Goal: Task Accomplishment & Management: Complete application form

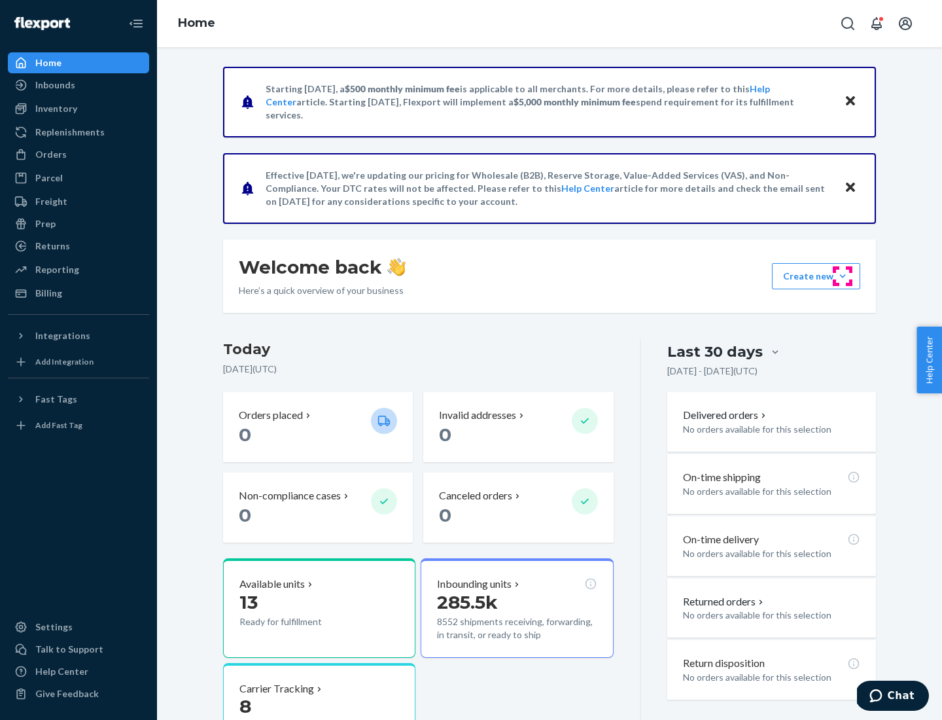
click at [843, 276] on button "Create new Create new inbound Create new order Create new product" at bounding box center [816, 276] width 88 height 26
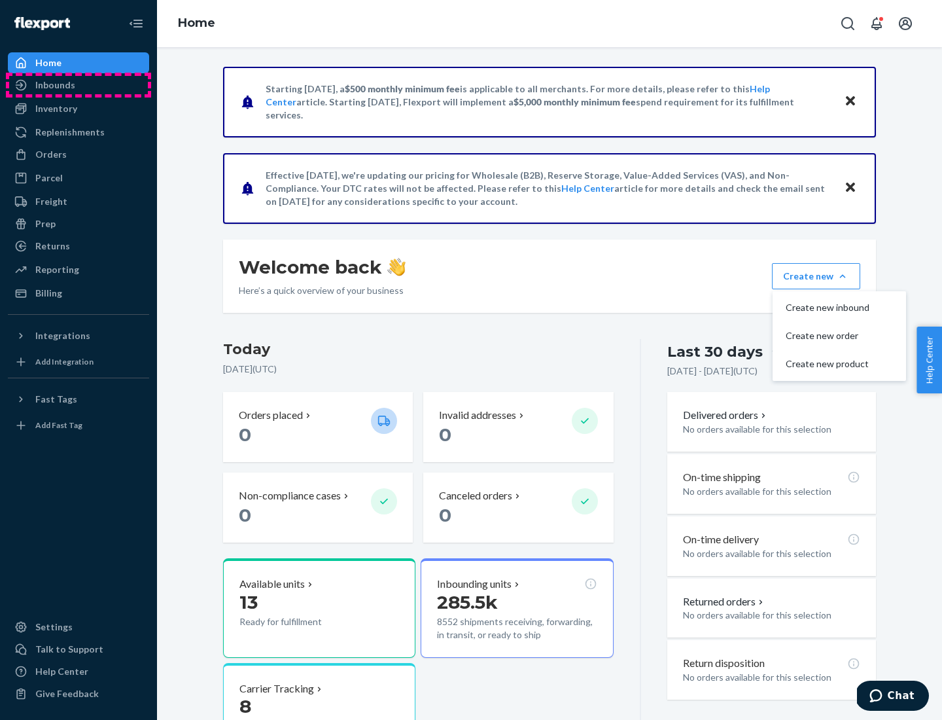
click at [79, 85] on div "Inbounds" at bounding box center [78, 85] width 139 height 18
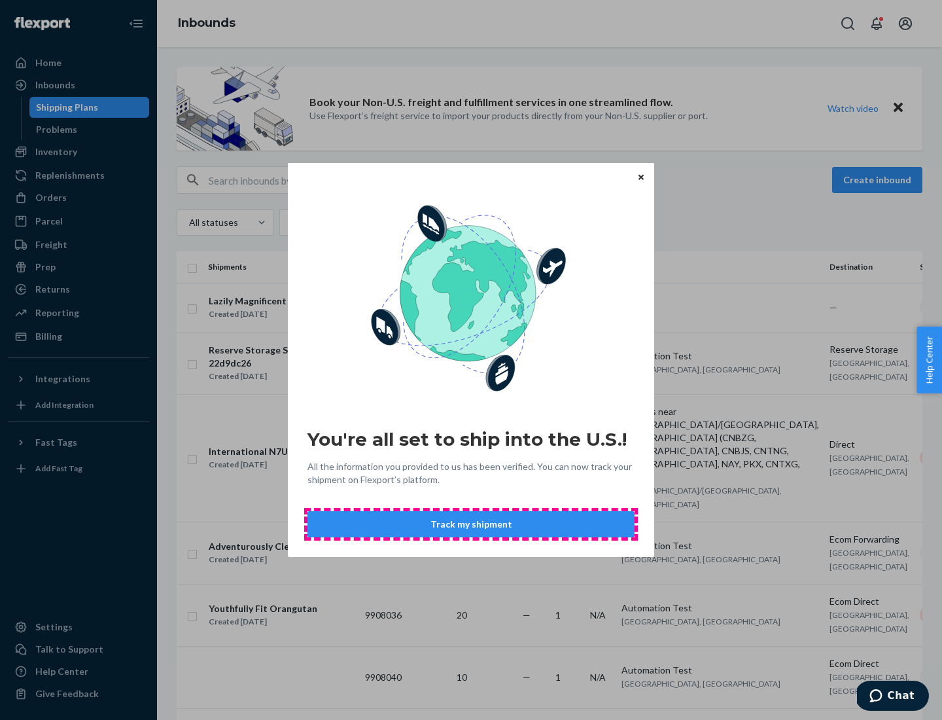
click at [471, 524] on button "Track my shipment" at bounding box center [471, 524] width 327 height 26
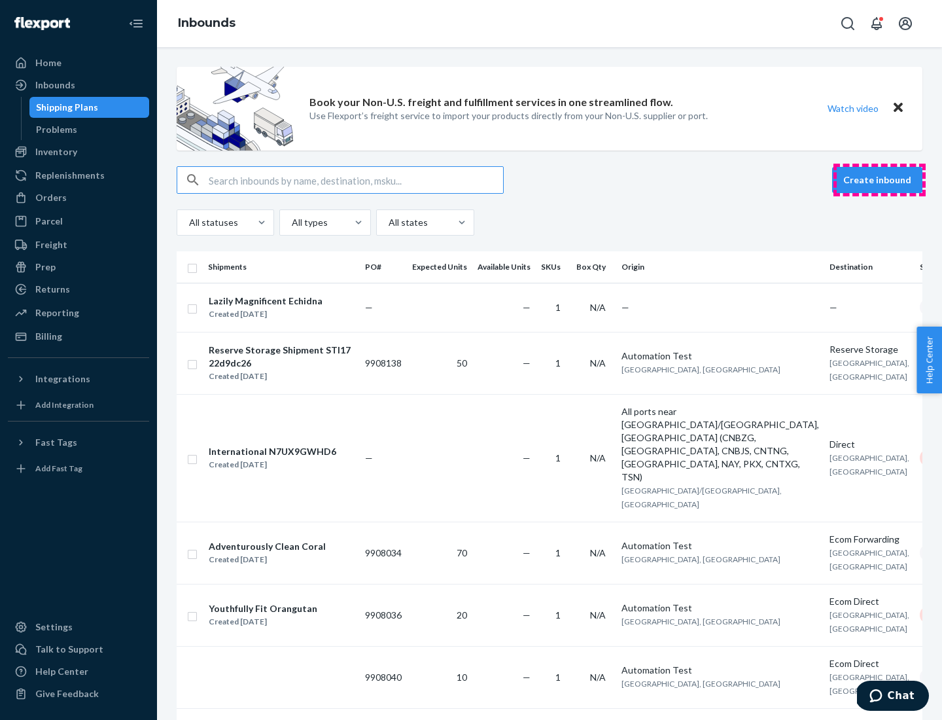
click at [879, 180] on button "Create inbound" at bounding box center [877, 180] width 90 height 26
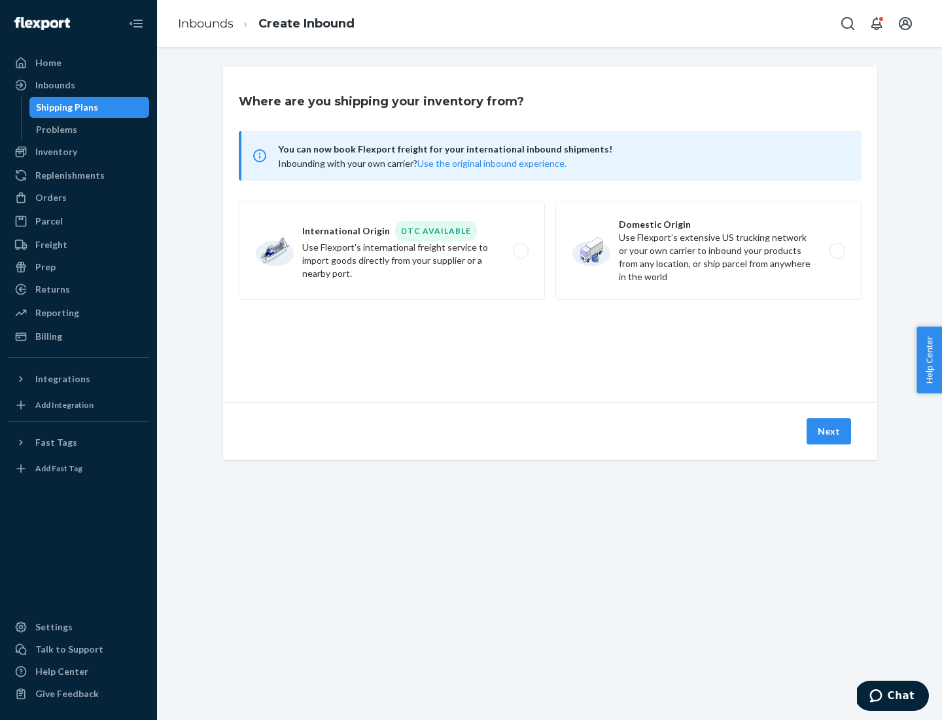
click at [392, 251] on label "International Origin DTC Available Use Flexport's international freight service…" at bounding box center [392, 251] width 306 height 98
click at [520, 251] on input "International Origin DTC Available Use Flexport's international freight service…" at bounding box center [524, 251] width 9 height 9
radio input "true"
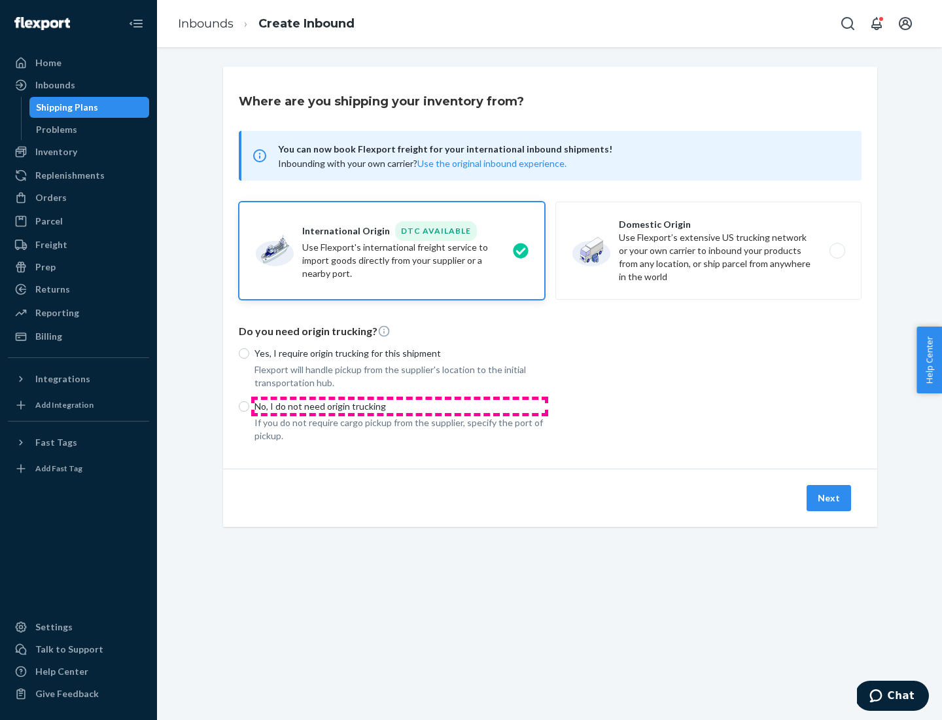
click at [400, 406] on p "No, I do not need origin trucking" at bounding box center [400, 406] width 291 height 13
click at [249, 406] on input "No, I do not need origin trucking" at bounding box center [244, 406] width 10 height 10
radio input "true"
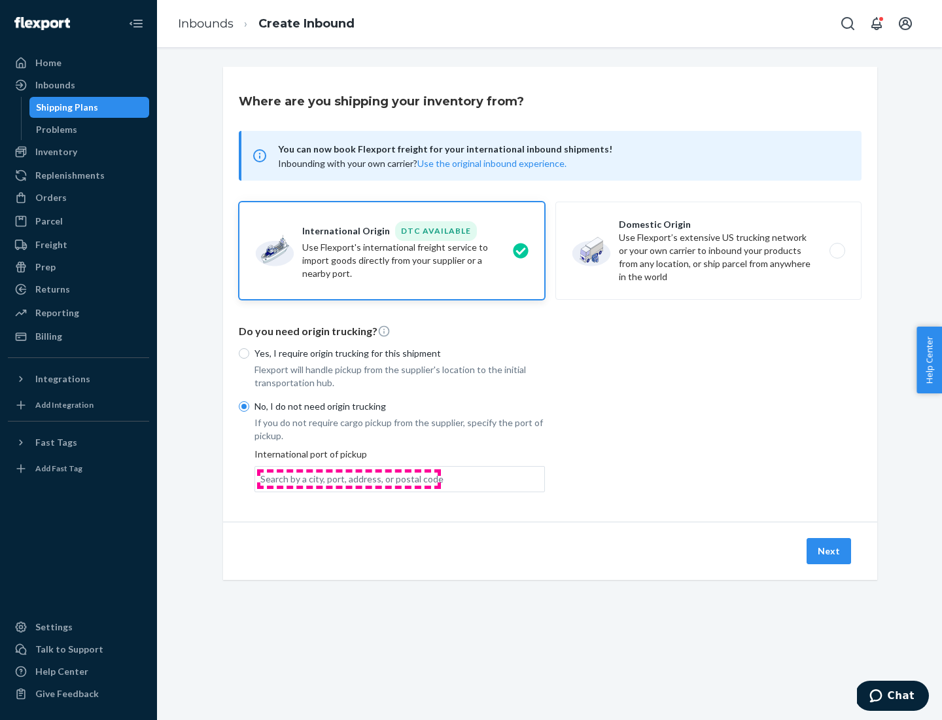
click at [349, 478] on div "Search by a city, port, address, or postal code" at bounding box center [351, 478] width 183 height 13
click at [262, 478] on input "Search by a city, port, address, or postal code" at bounding box center [260, 478] width 1 height 13
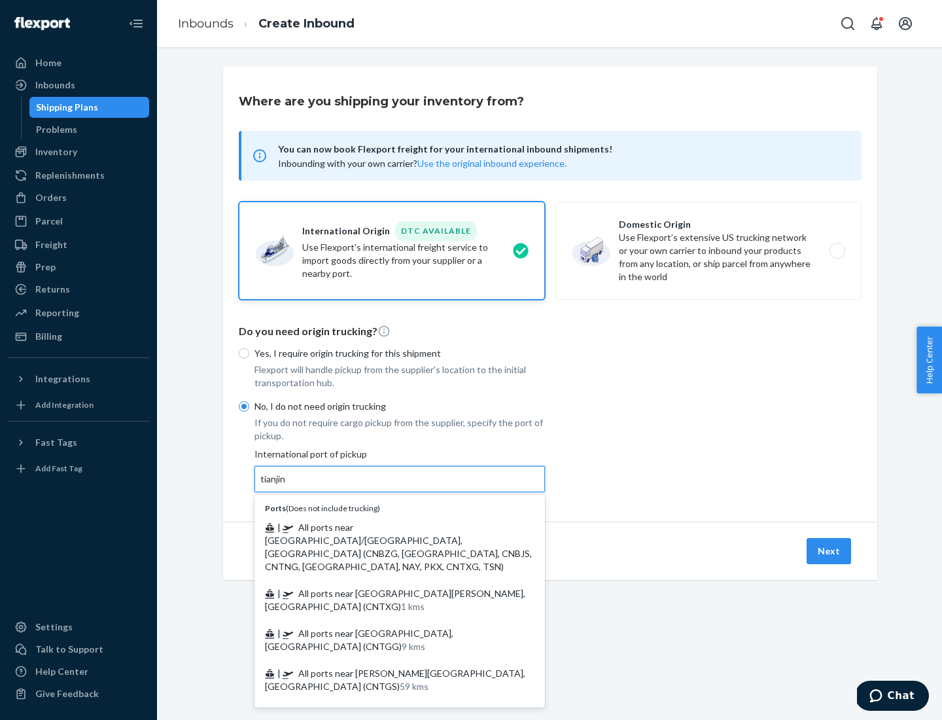
click at [387, 527] on span "| All ports near [GEOGRAPHIC_DATA]/[GEOGRAPHIC_DATA], [GEOGRAPHIC_DATA] (CNBZG,…" at bounding box center [398, 547] width 267 height 50
click at [287, 486] on input "tianjin" at bounding box center [273, 478] width 27 height 13
type input "All ports near [GEOGRAPHIC_DATA]/[GEOGRAPHIC_DATA], [GEOGRAPHIC_DATA] (CNBZG, […"
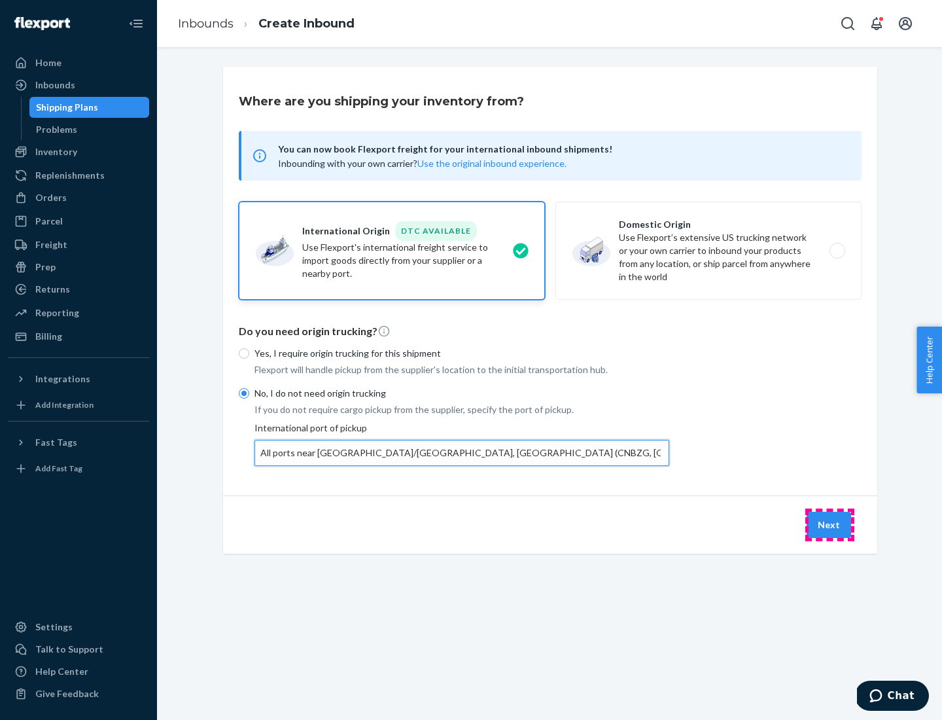
click at [830, 524] on button "Next" at bounding box center [829, 525] width 44 height 26
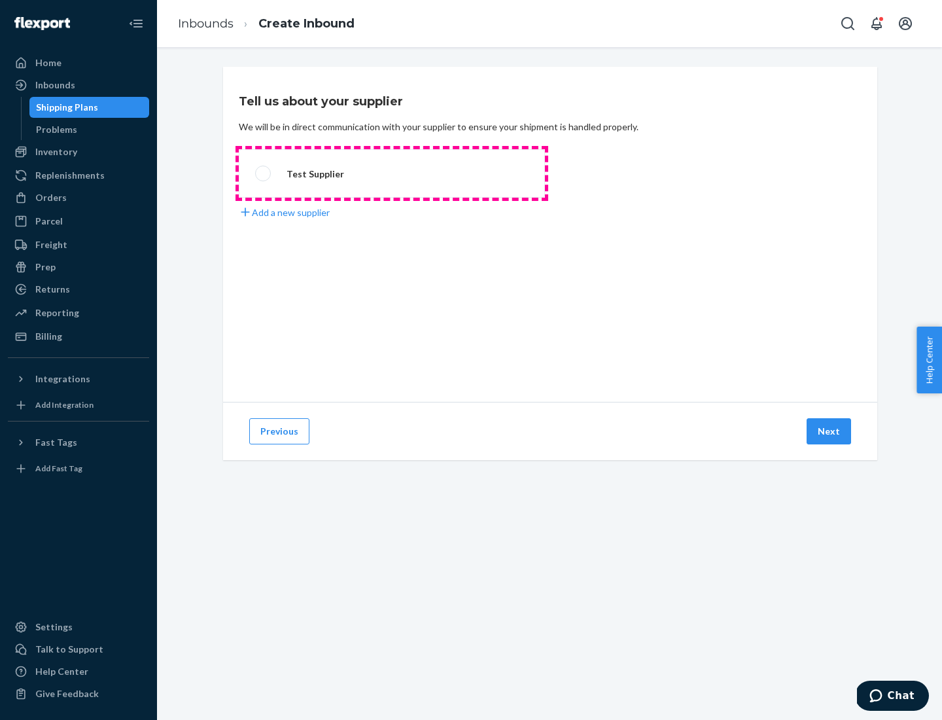
click at [392, 173] on label "Test Supplier" at bounding box center [392, 173] width 306 height 48
click at [264, 173] on input "Test Supplier" at bounding box center [259, 173] width 9 height 9
radio input "true"
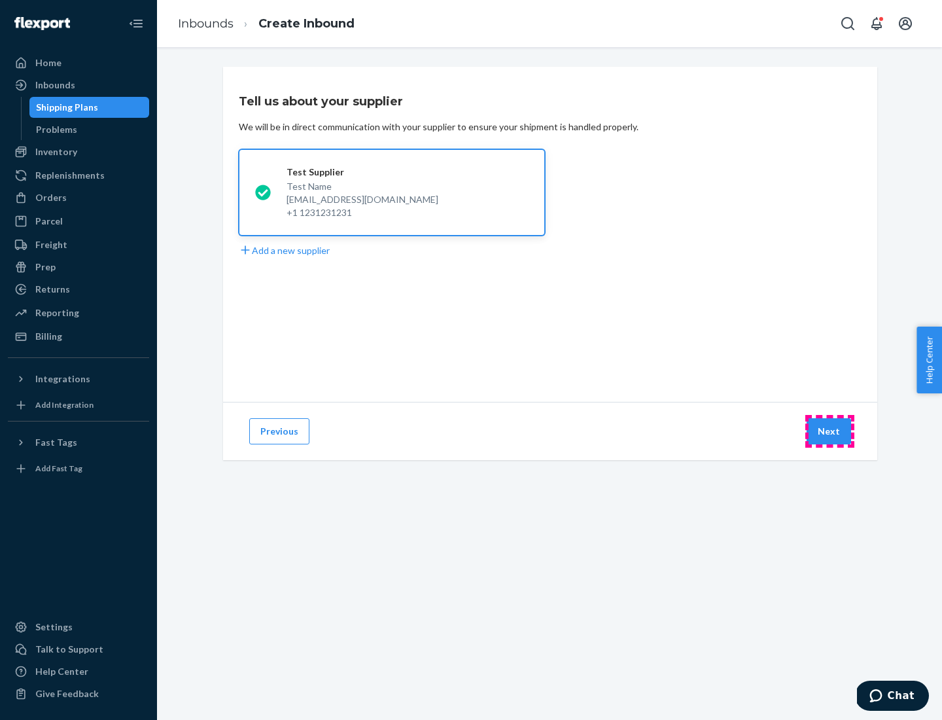
click at [830, 431] on button "Next" at bounding box center [829, 431] width 44 height 26
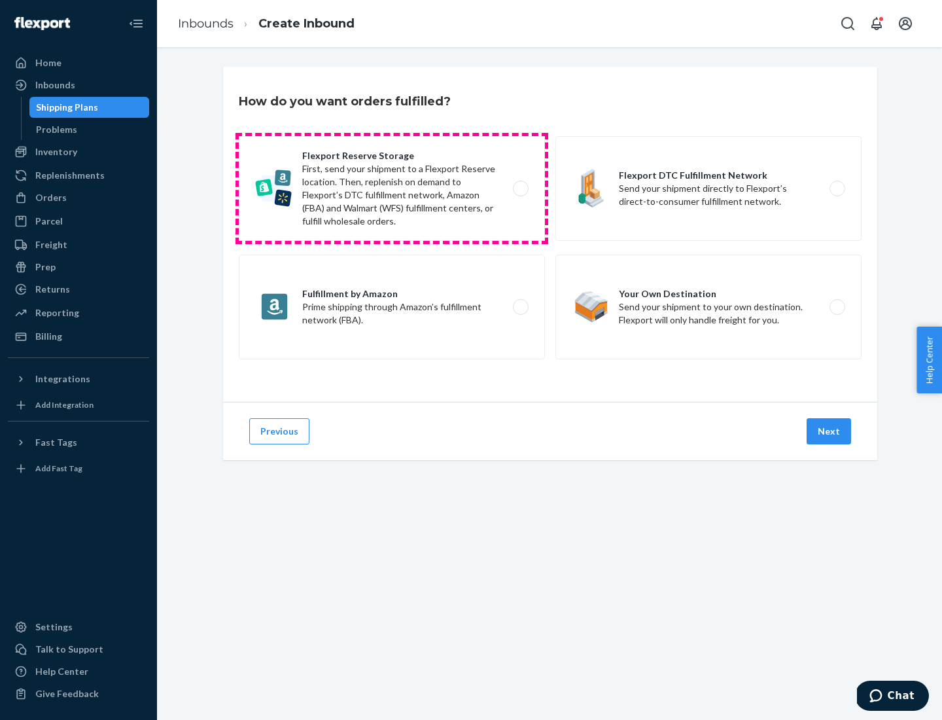
click at [392, 188] on label "Flexport Reserve Storage First, send your shipment to a Flexport Reserve locati…" at bounding box center [392, 188] width 306 height 105
click at [520, 188] on input "Flexport Reserve Storage First, send your shipment to a Flexport Reserve locati…" at bounding box center [524, 189] width 9 height 9
radio input "true"
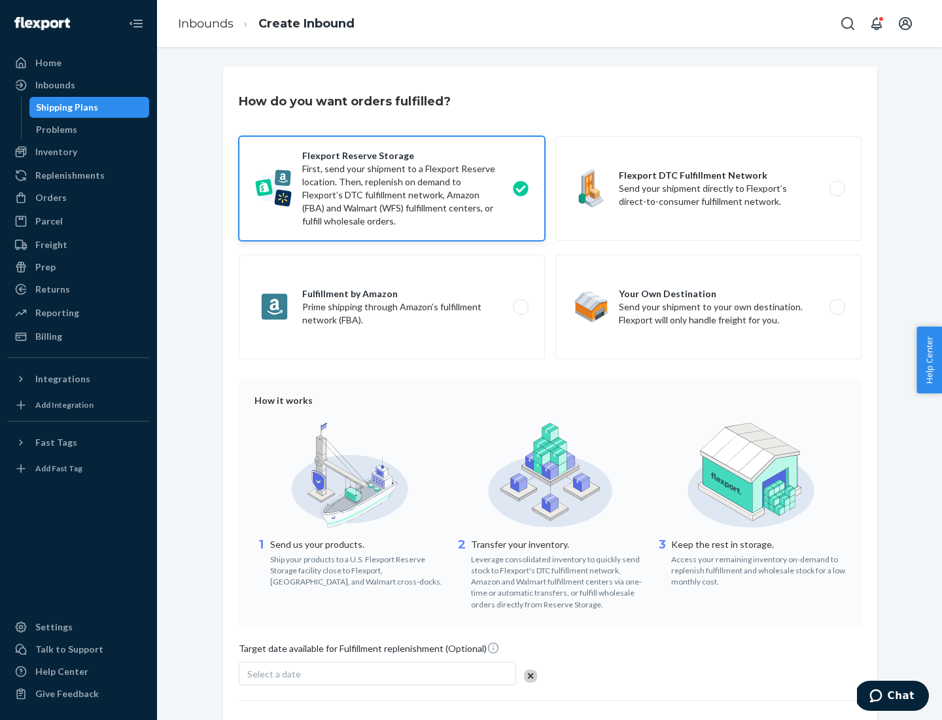
scroll to position [107, 0]
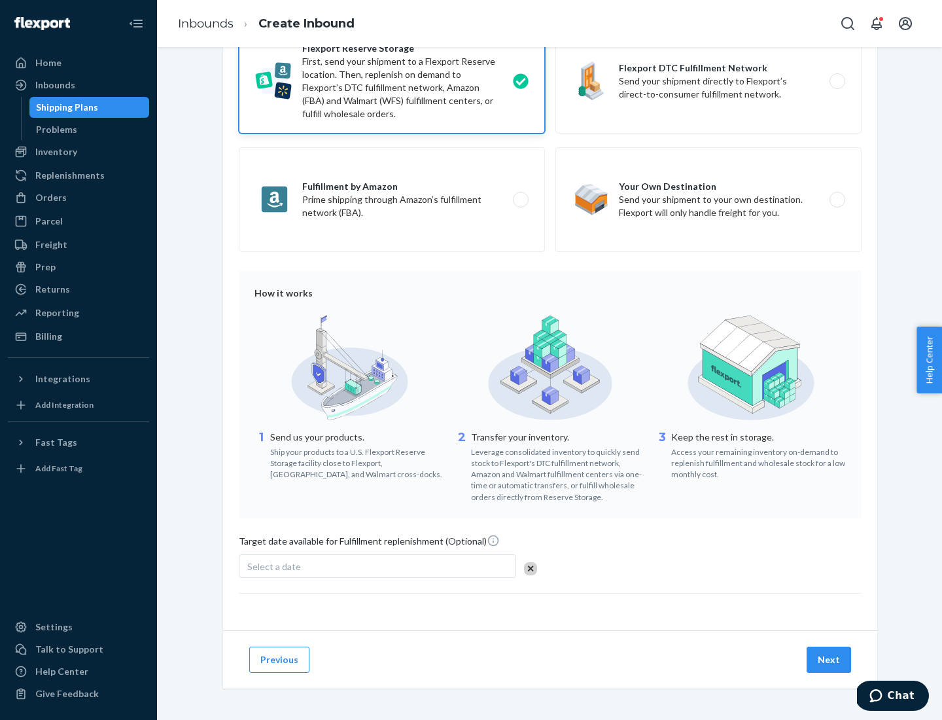
click at [830, 659] on button "Next" at bounding box center [829, 660] width 44 height 26
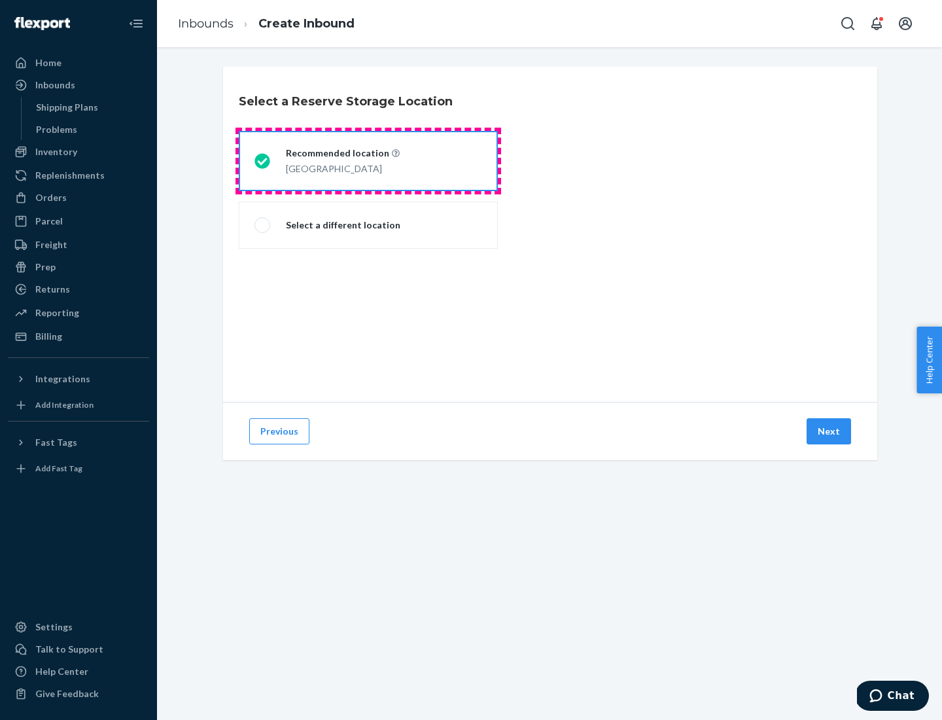
click at [368, 161] on div "[GEOGRAPHIC_DATA]" at bounding box center [343, 168] width 114 height 16
click at [263, 161] on input "Recommended location [GEOGRAPHIC_DATA]" at bounding box center [259, 161] width 9 height 9
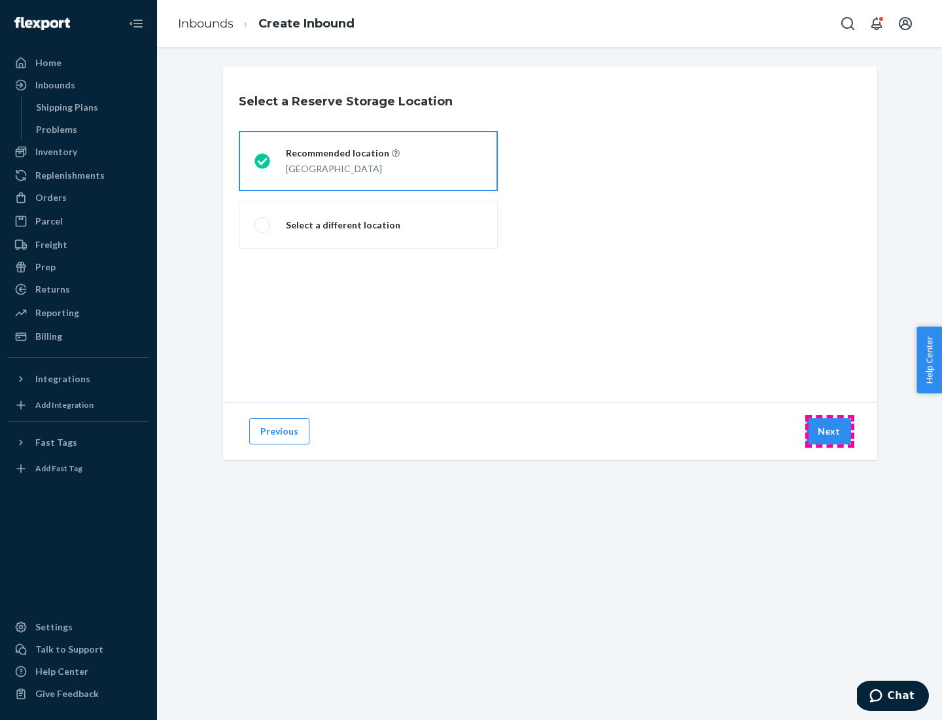
click at [830, 431] on button "Next" at bounding box center [829, 431] width 44 height 26
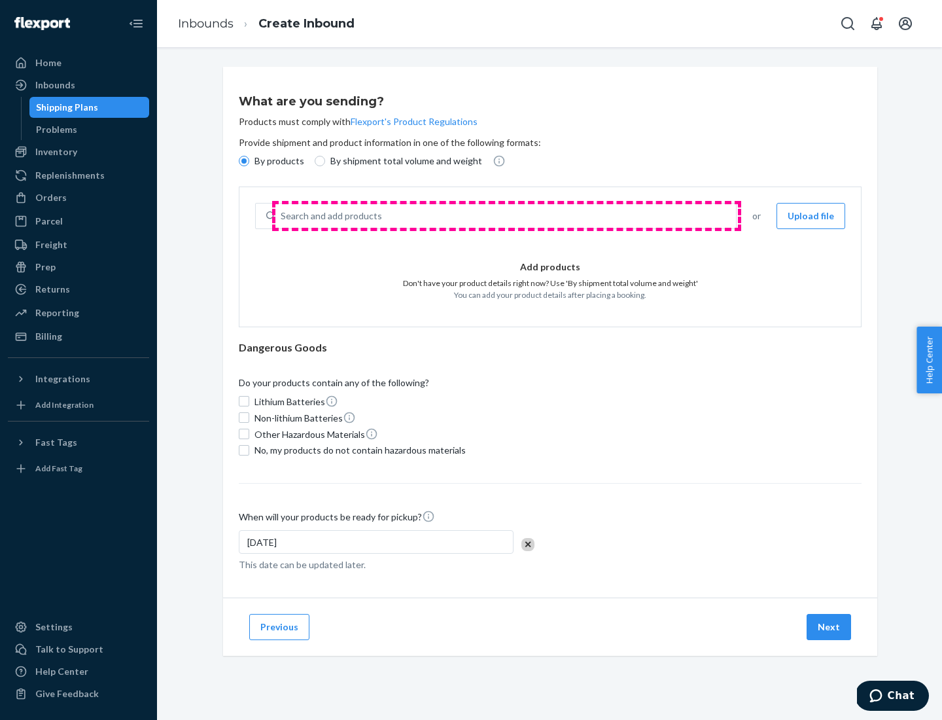
click at [506, 216] on div "Search and add products" at bounding box center [505, 216] width 461 height 24
click at [282, 216] on input "Search and add products" at bounding box center [281, 215] width 1 height 13
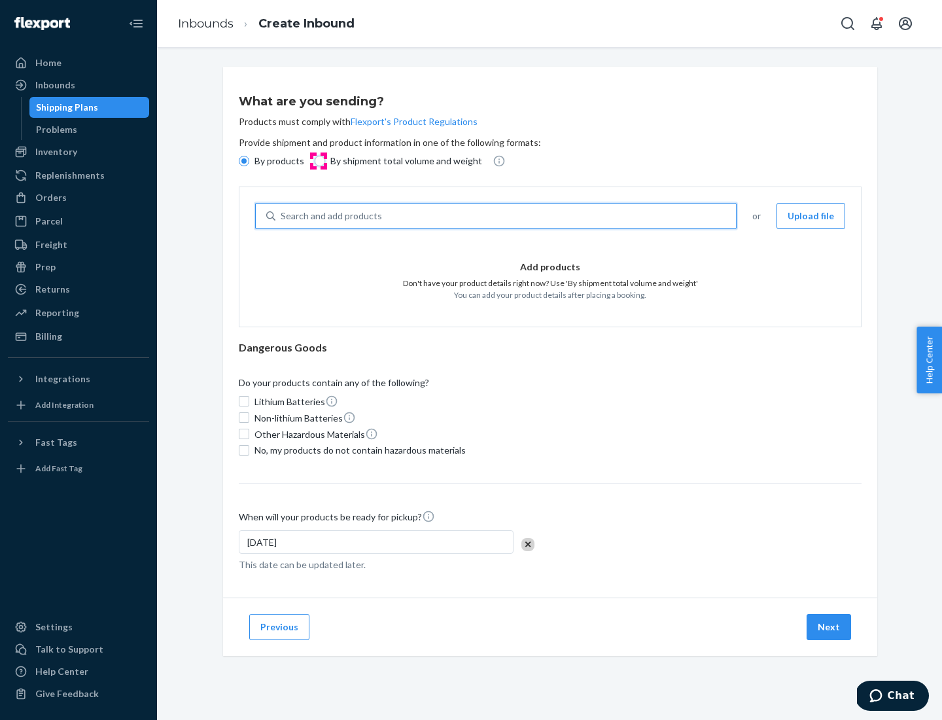
click at [318, 161] on input "By shipment total volume and weight" at bounding box center [320, 161] width 10 height 10
radio input "true"
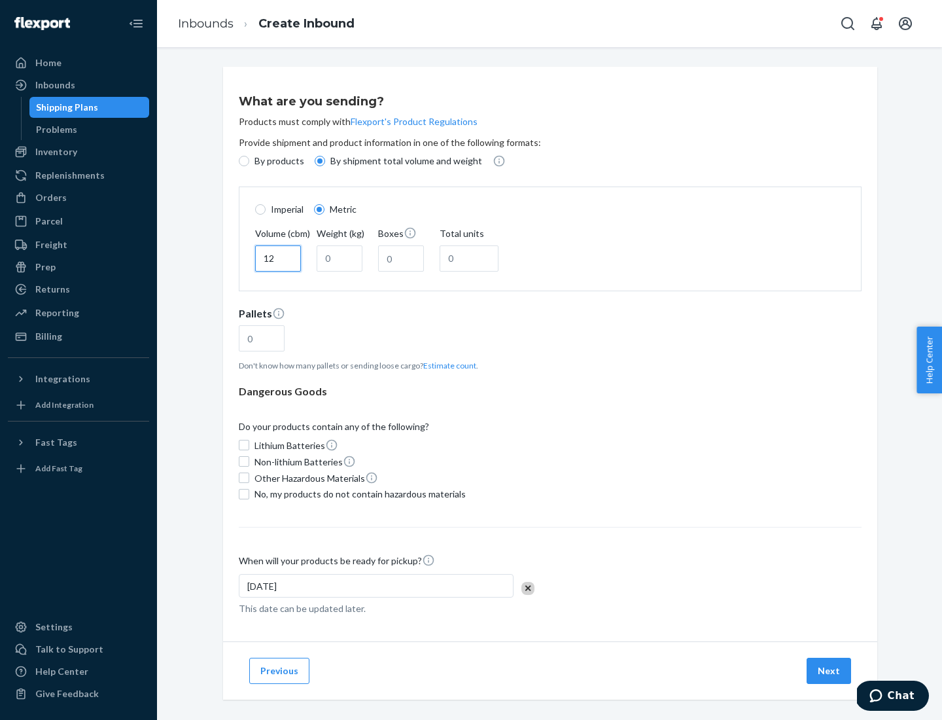
type input "12"
type input "22"
type input "222"
type input "121"
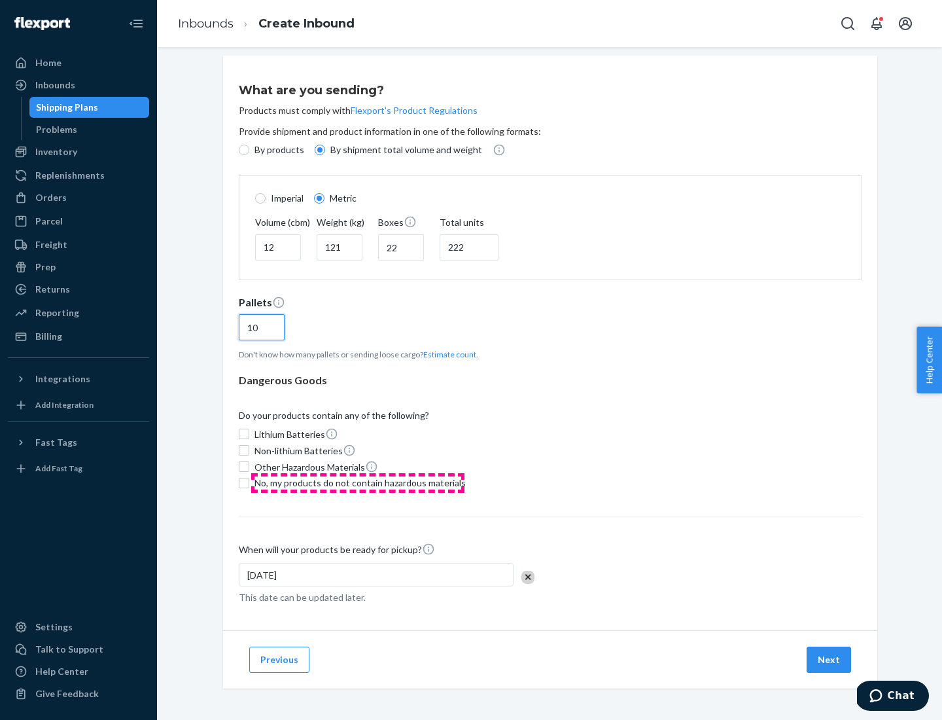
type input "10"
click at [358, 482] on span "No, my products do not contain hazardous materials" at bounding box center [360, 482] width 211 height 13
click at [249, 482] on input "No, my products do not contain hazardous materials" at bounding box center [244, 483] width 10 height 10
checkbox input "true"
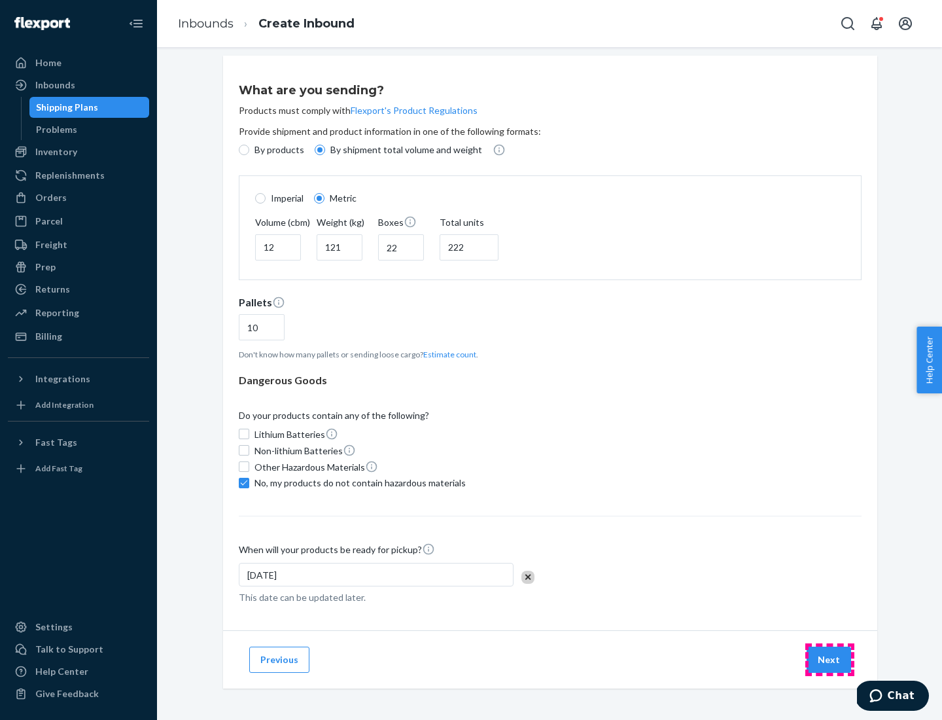
click at [830, 659] on button "Next" at bounding box center [829, 660] width 44 height 26
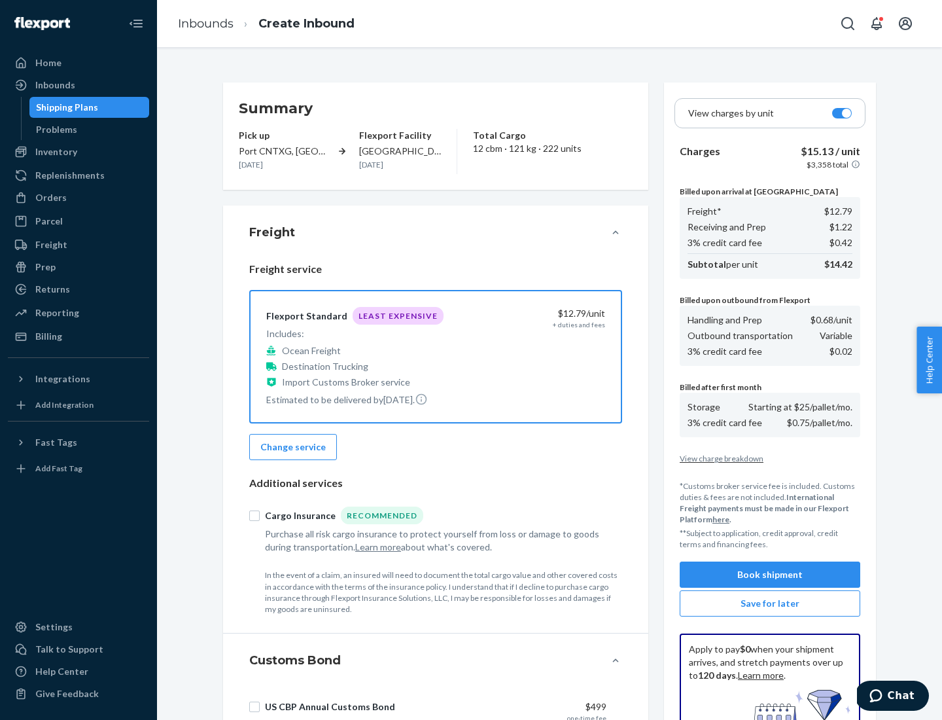
scroll to position [191, 0]
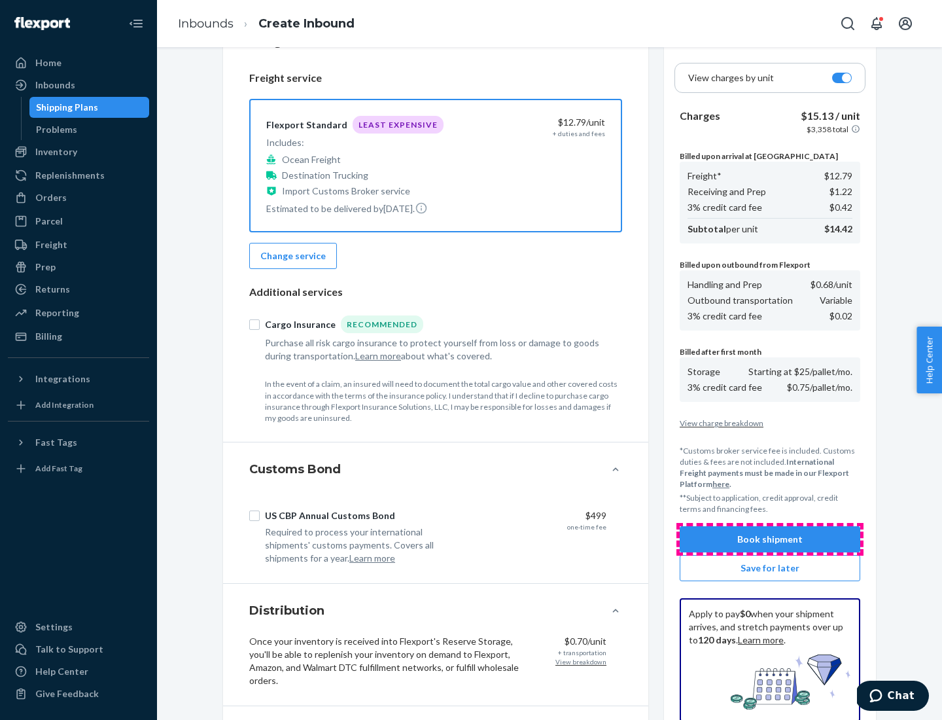
click at [770, 539] on button "Book shipment" at bounding box center [770, 539] width 181 height 26
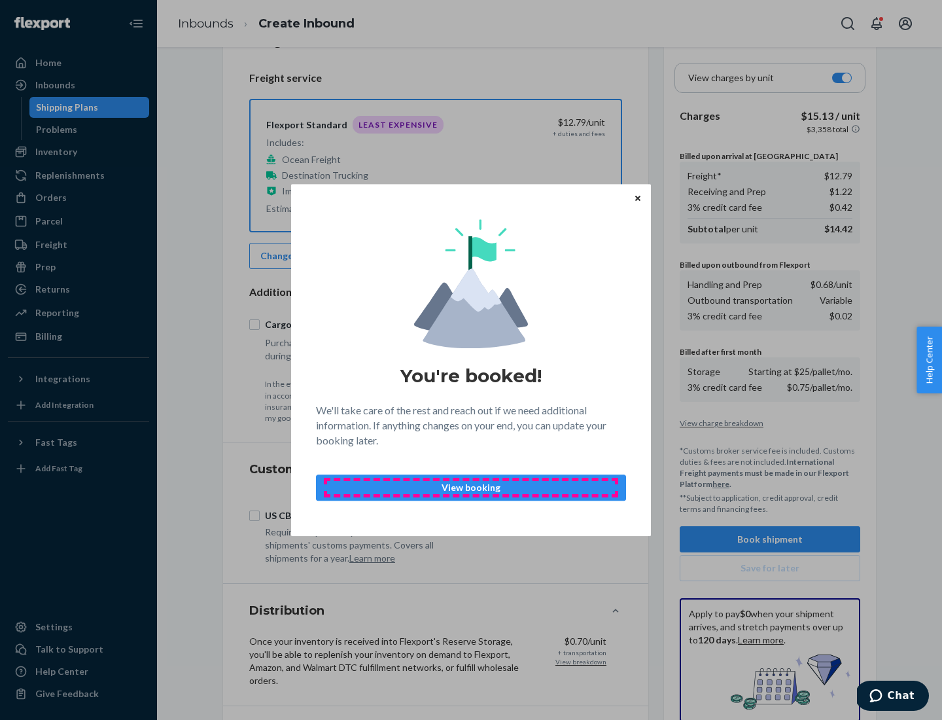
click at [471, 487] on p "View booking" at bounding box center [471, 487] width 288 height 13
